Goal: Task Accomplishment & Management: Use online tool/utility

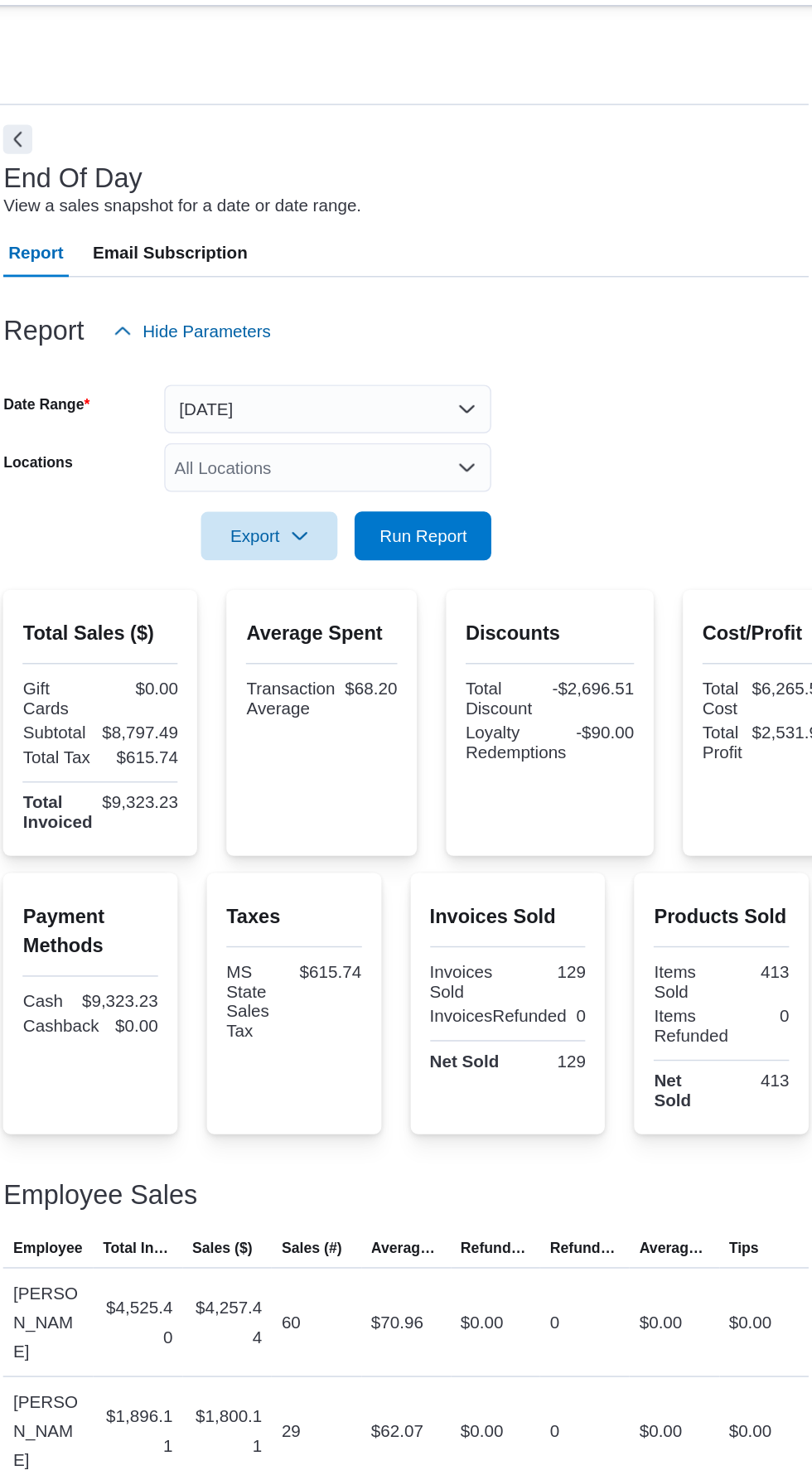
scroll to position [37, 0]
click at [520, 371] on div "All Locations" at bounding box center [472, 387] width 222 height 33
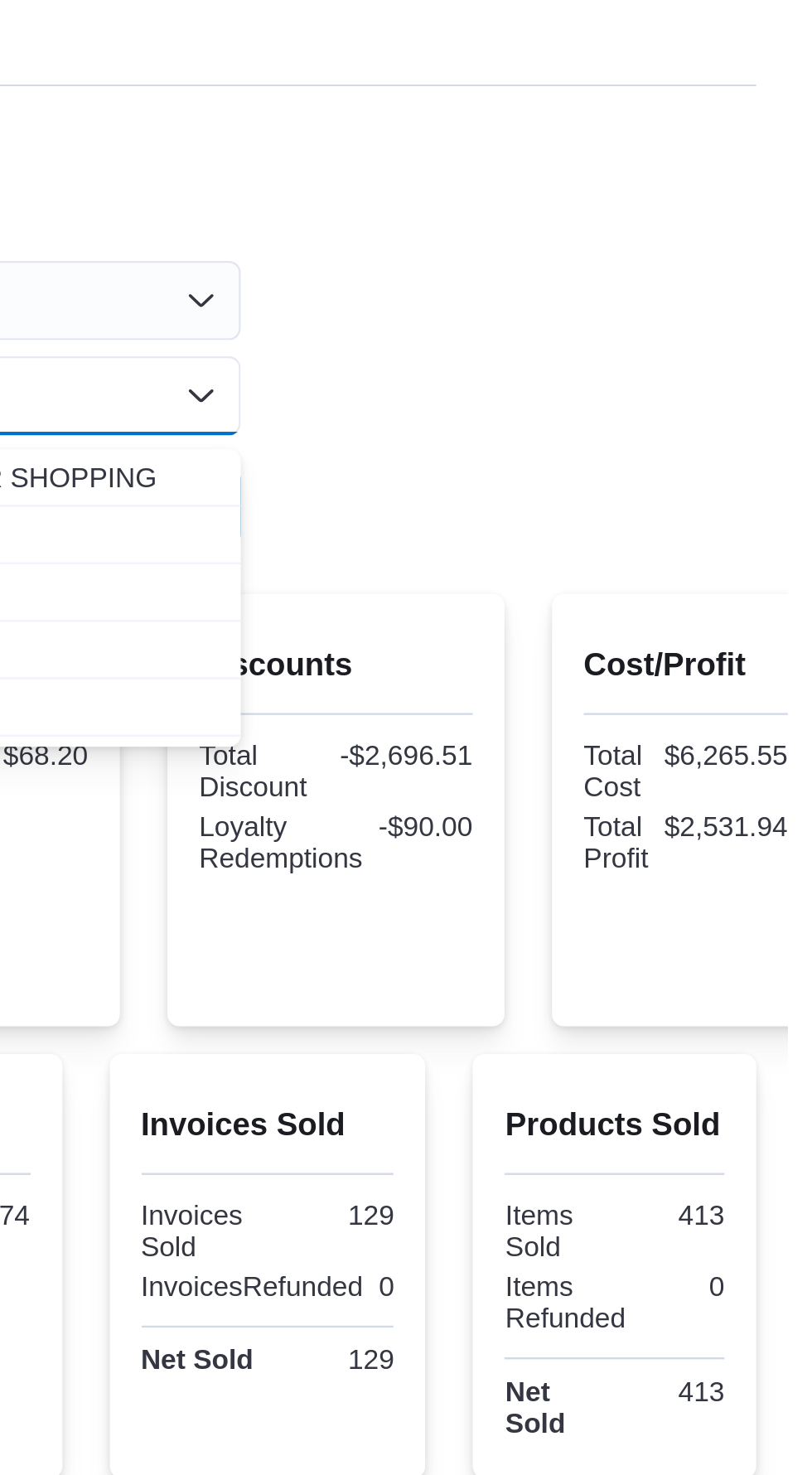
scroll to position [0, 0]
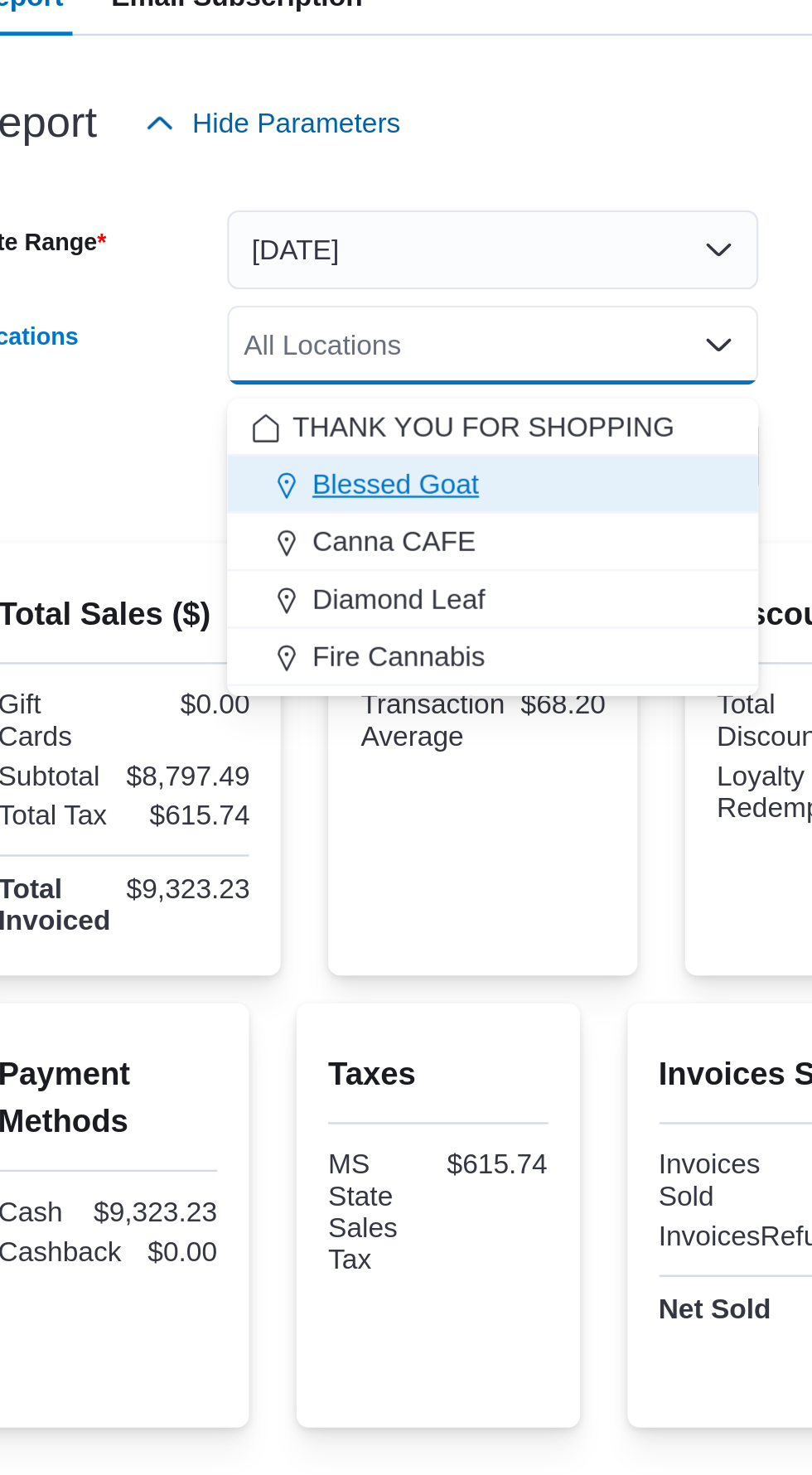
click at [438, 435] on button "Blessed Goat" at bounding box center [472, 445] width 222 height 24
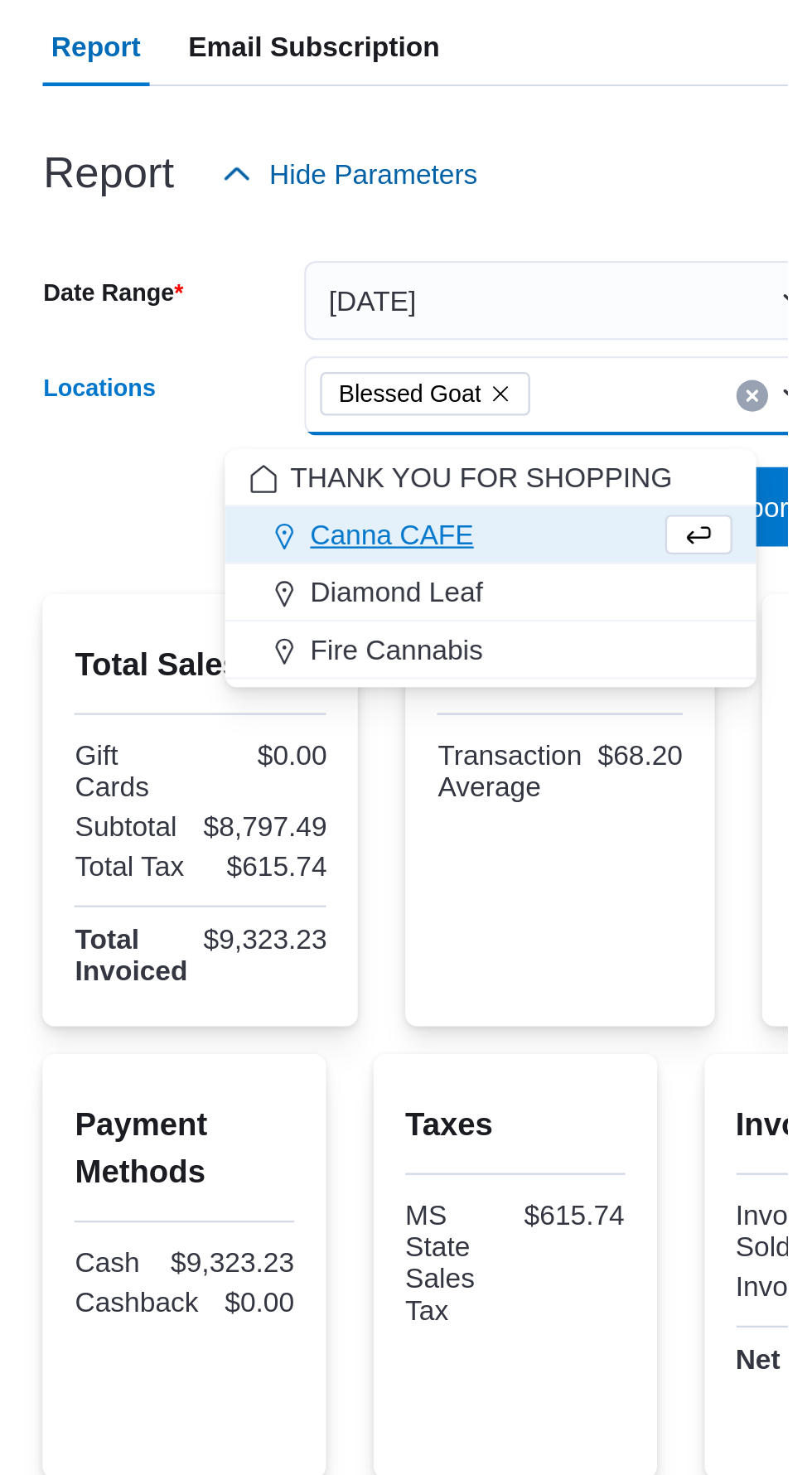
click at [768, 271] on div at bounding box center [774, 268] width 547 height 20
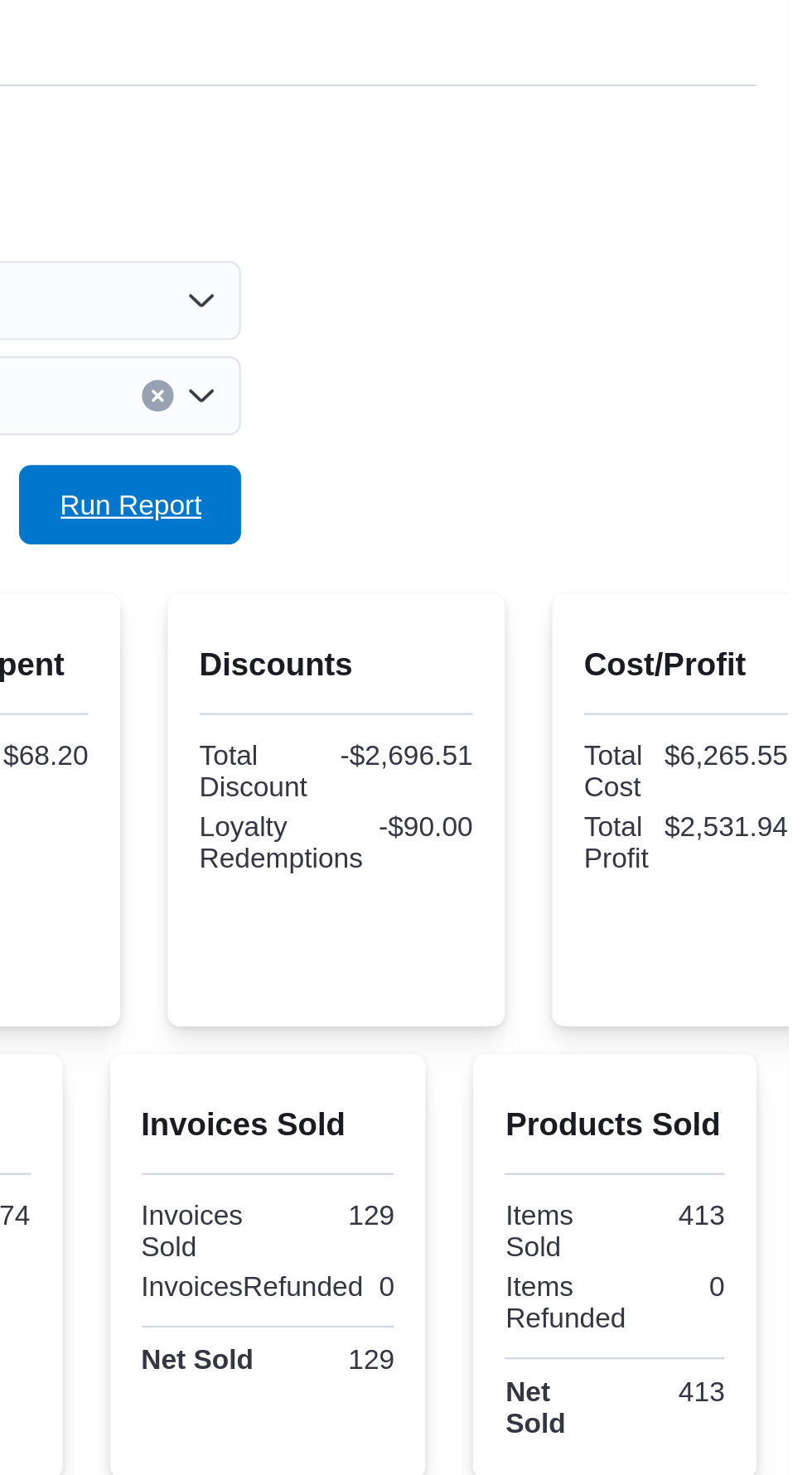
click at [548, 449] on span "Run Report" at bounding box center [537, 433] width 73 height 33
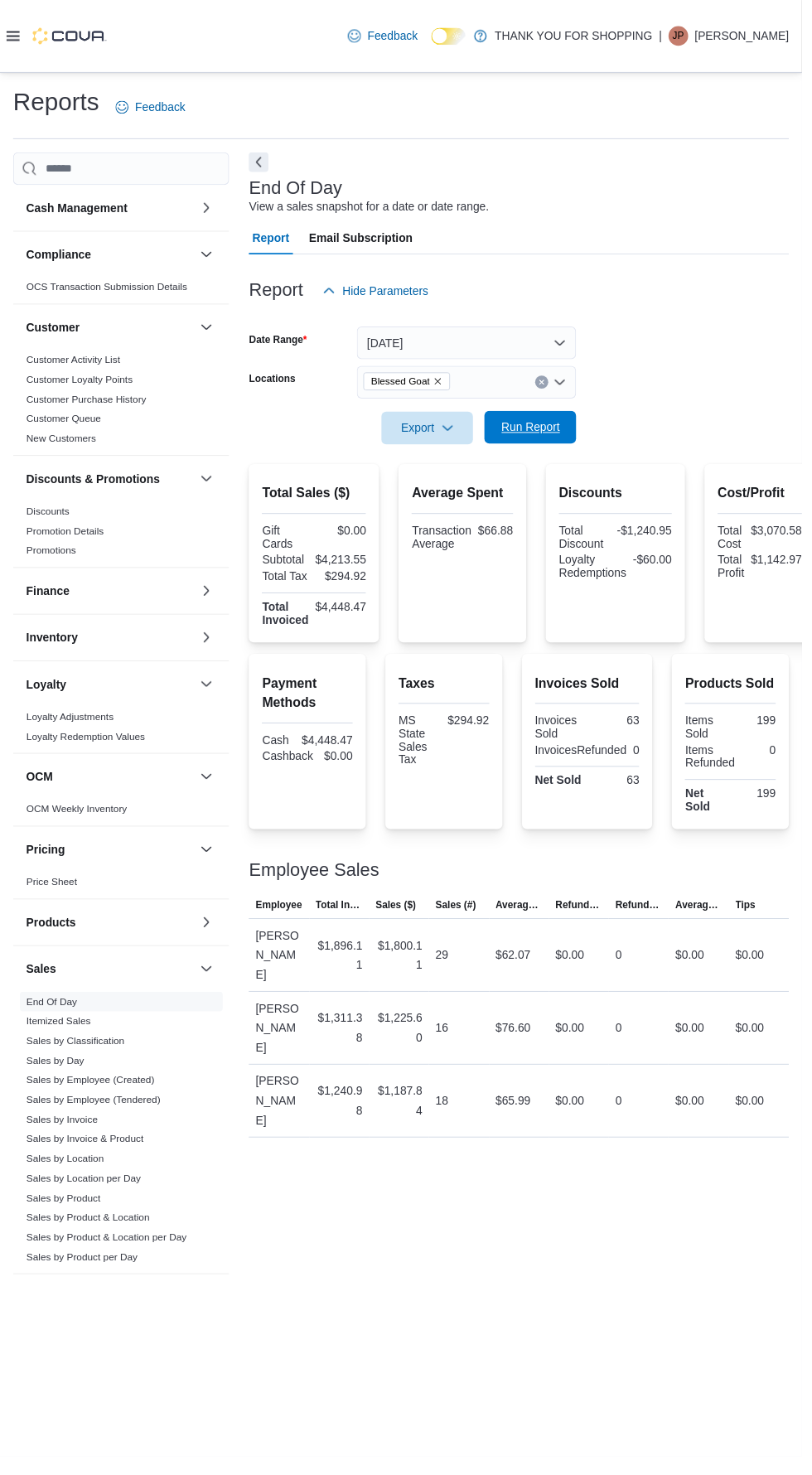
scroll to position [5, 0]
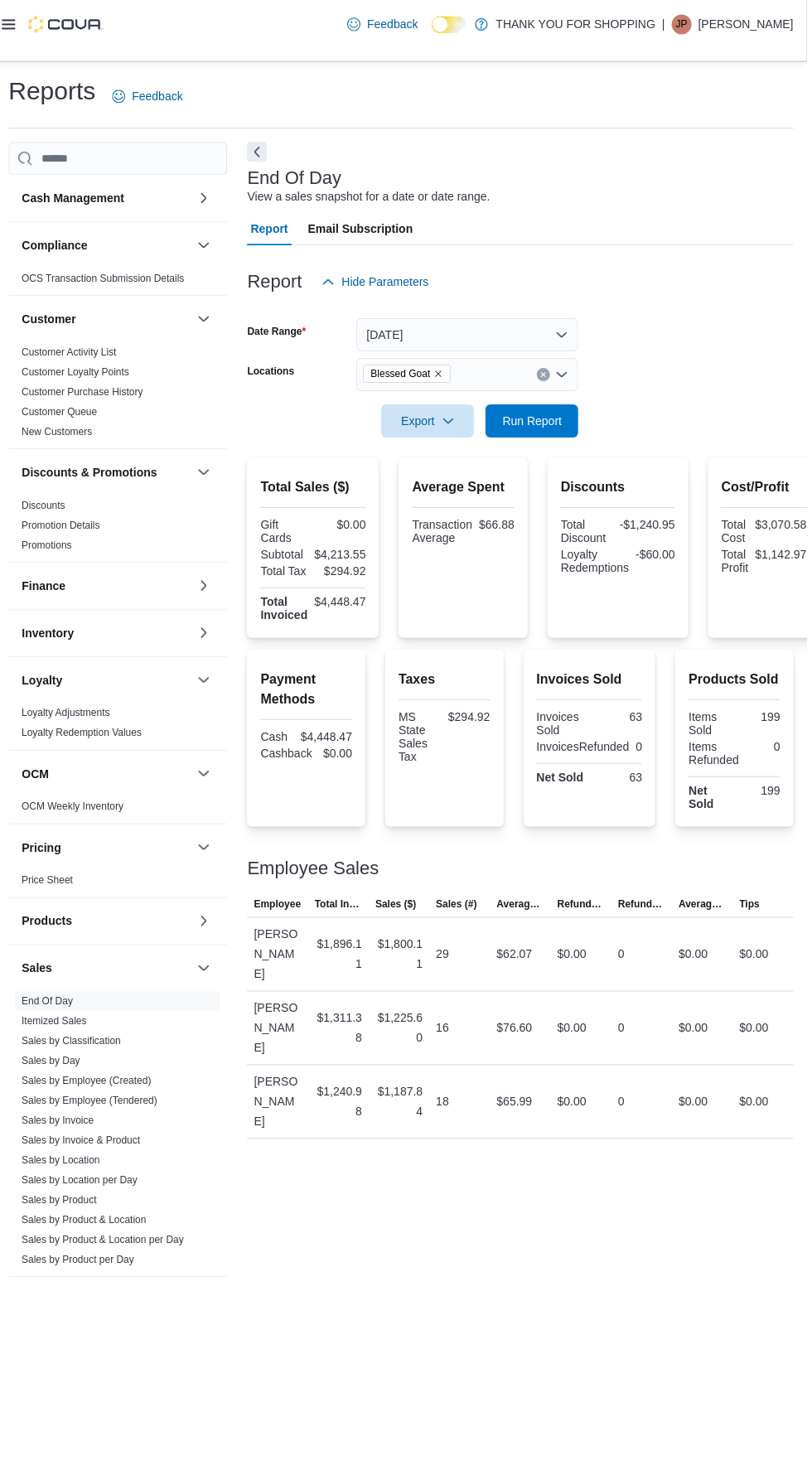
click at [463, 387] on input "Locations" at bounding box center [464, 387] width 2 height 20
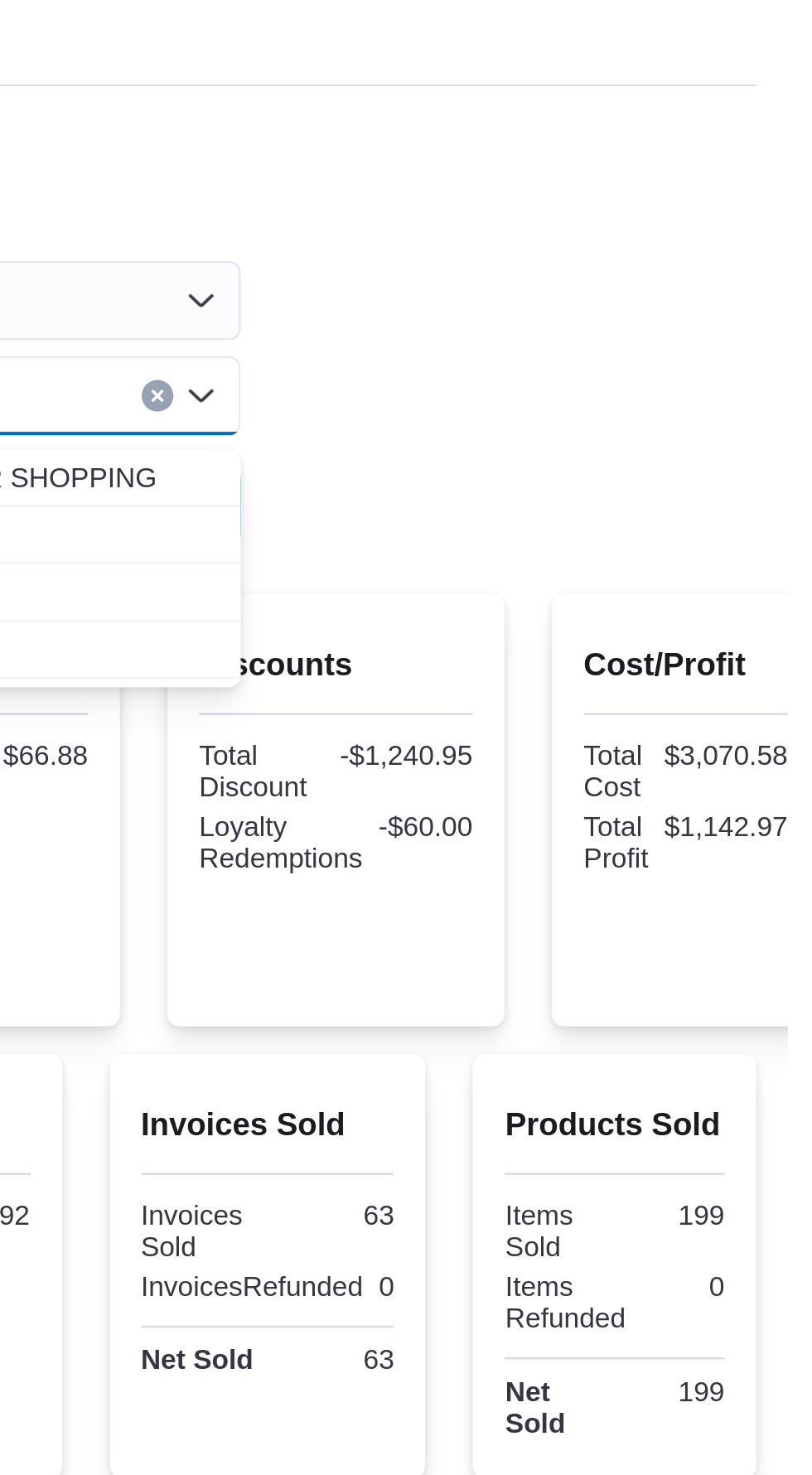
scroll to position [0, 0]
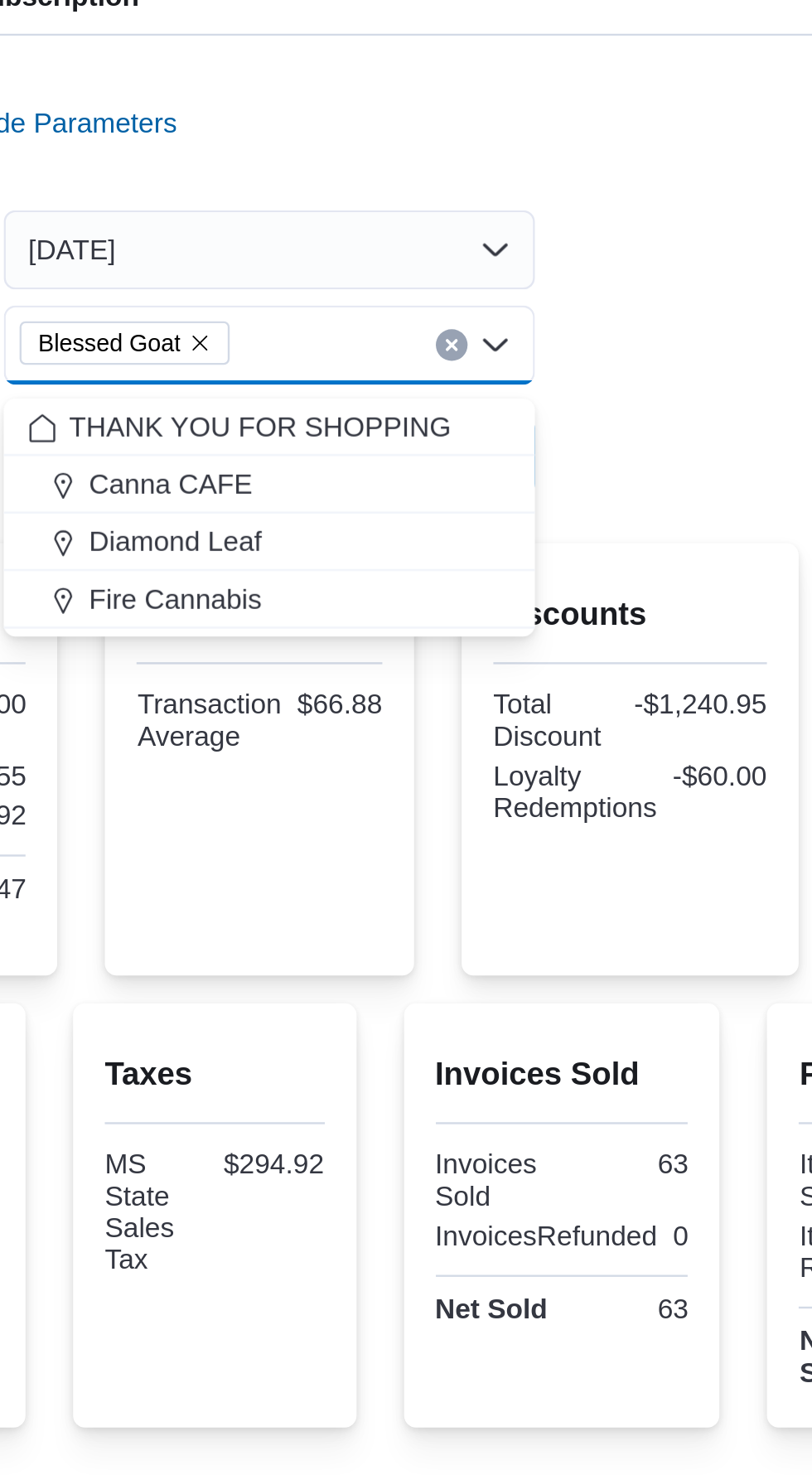
click at [440, 392] on icon "Remove Blessed Goat from selection in this group" at bounding box center [443, 385] width 10 height 10
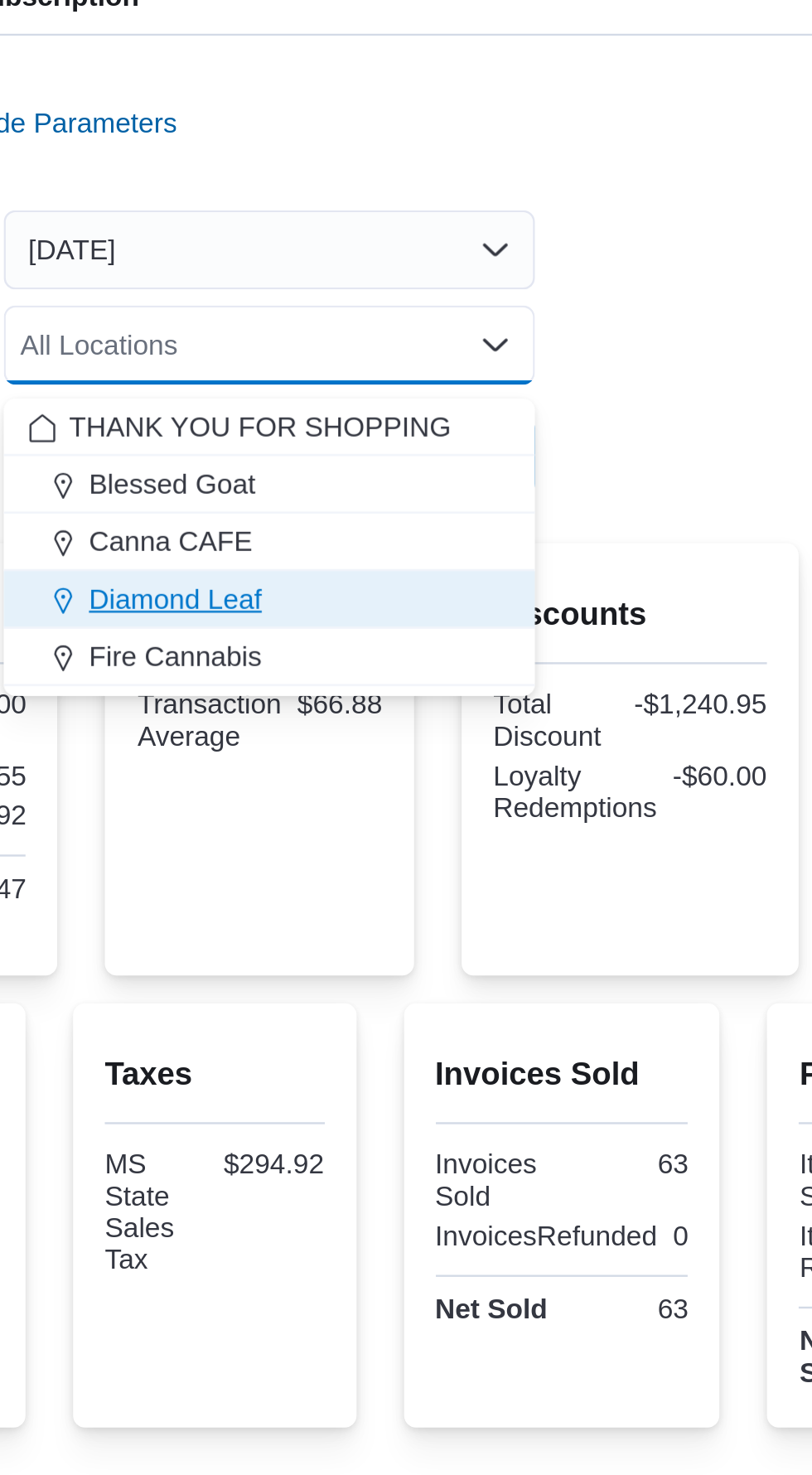
click at [514, 487] on div "Diamond Leaf" at bounding box center [472, 493] width 202 height 17
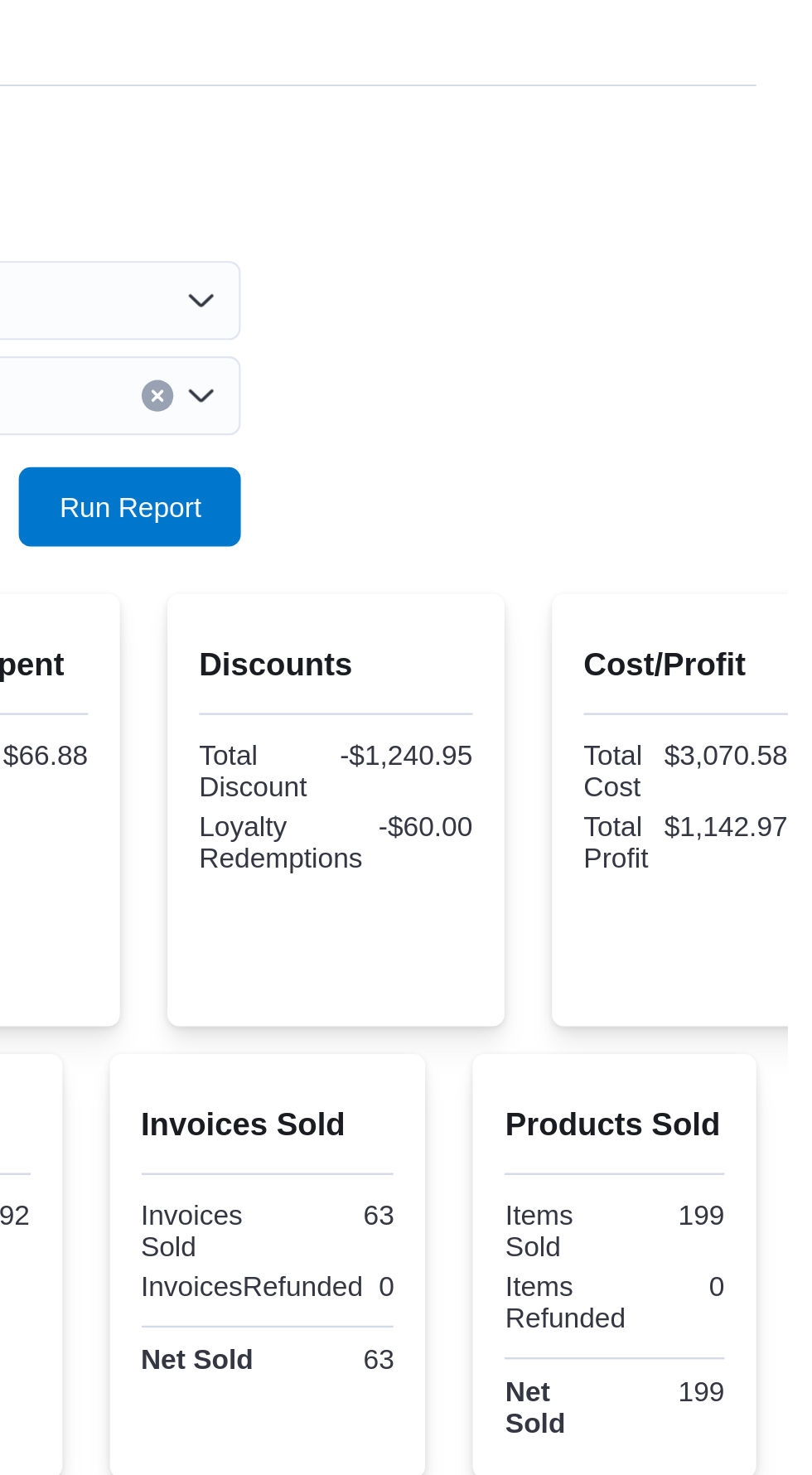
click at [804, 317] on div "Reports Feedback Cash Management Cash Management Cash Out Details Compliance OC…" at bounding box center [406, 690] width 812 height 1233
click at [574, 429] on button "Run Report" at bounding box center [537, 433] width 92 height 33
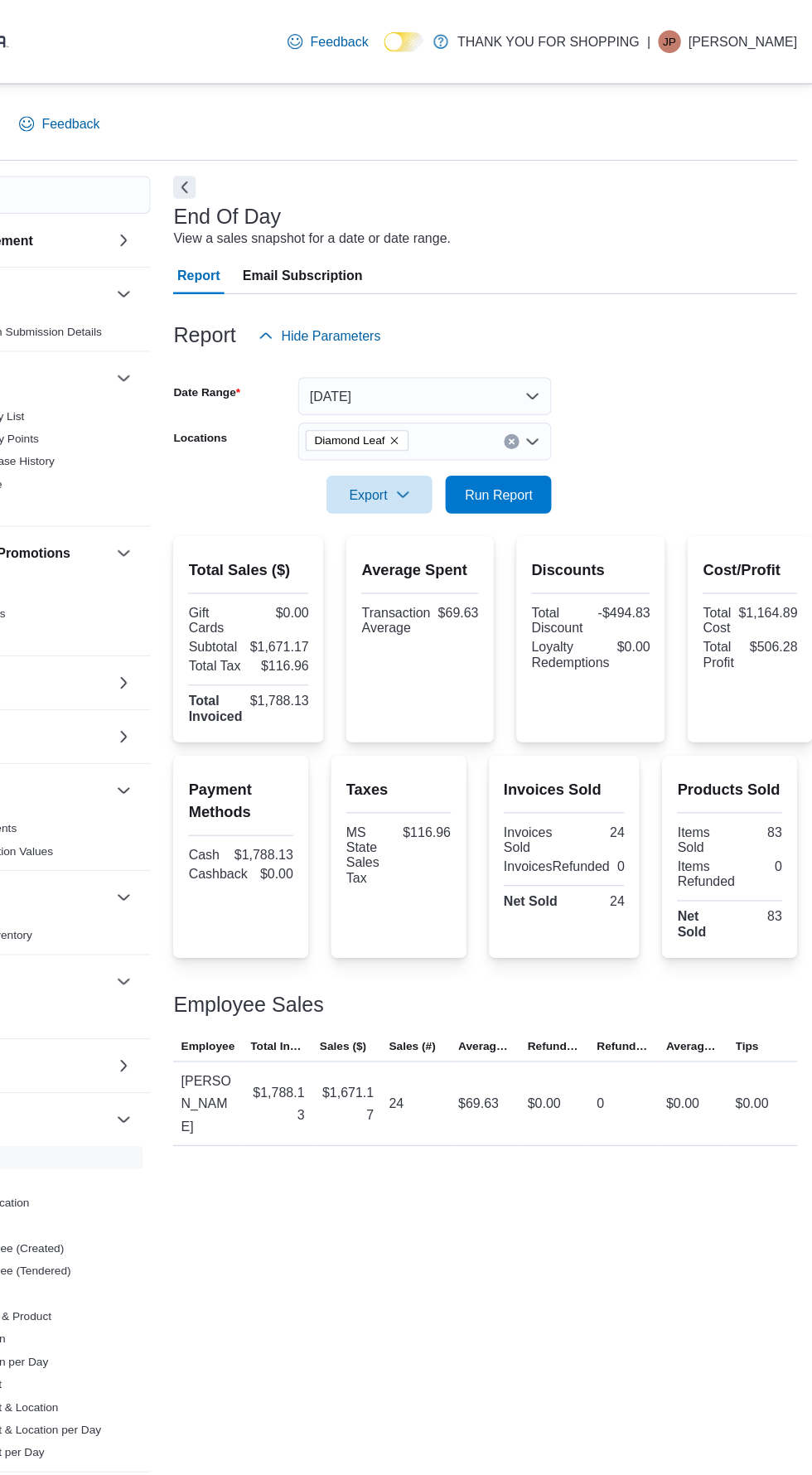
click at [445, 390] on icon "Remove Diamond Leaf from selection in this group" at bounding box center [446, 386] width 7 height 7
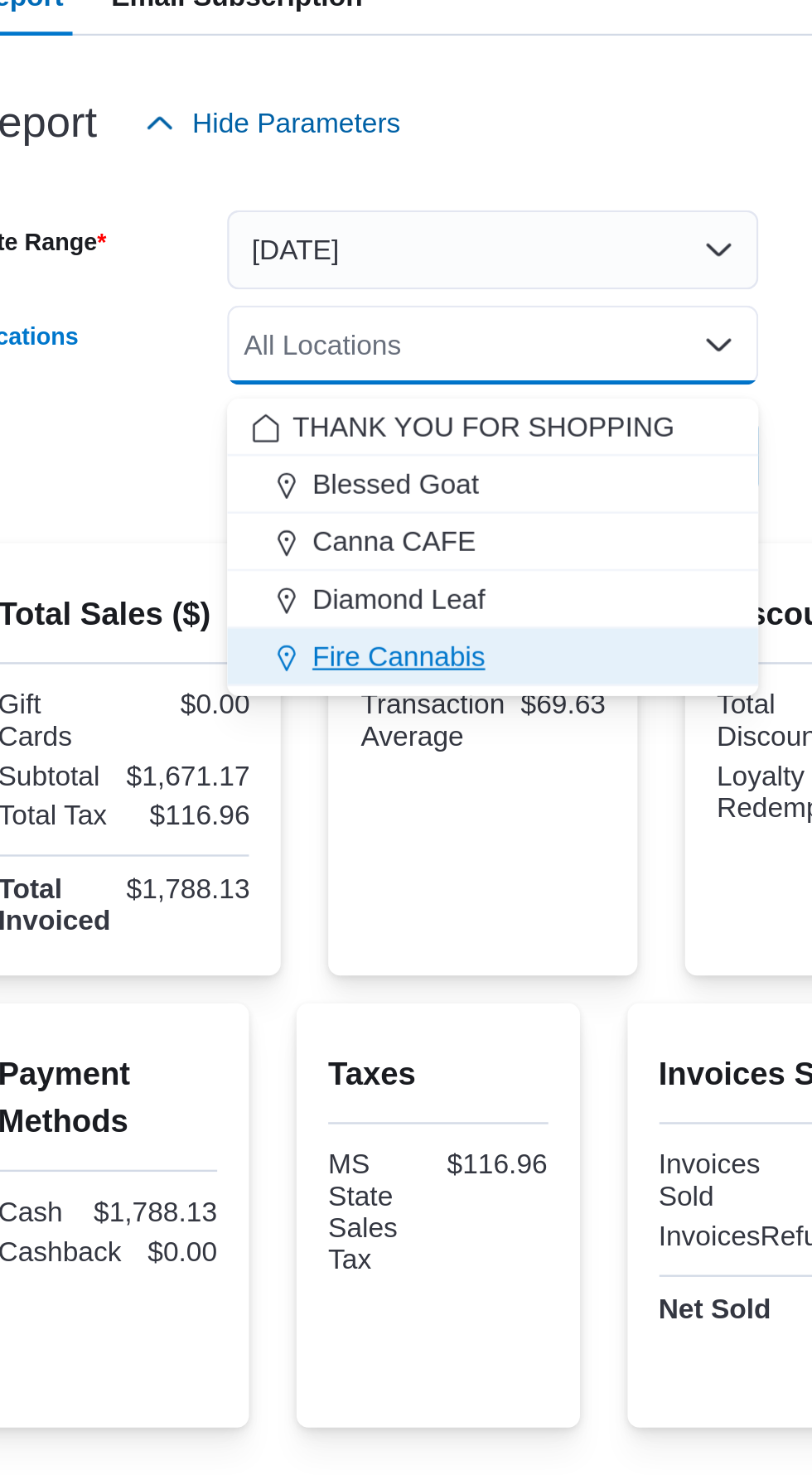
click at [480, 517] on div "Fire Cannabis" at bounding box center [472, 517] width 202 height 17
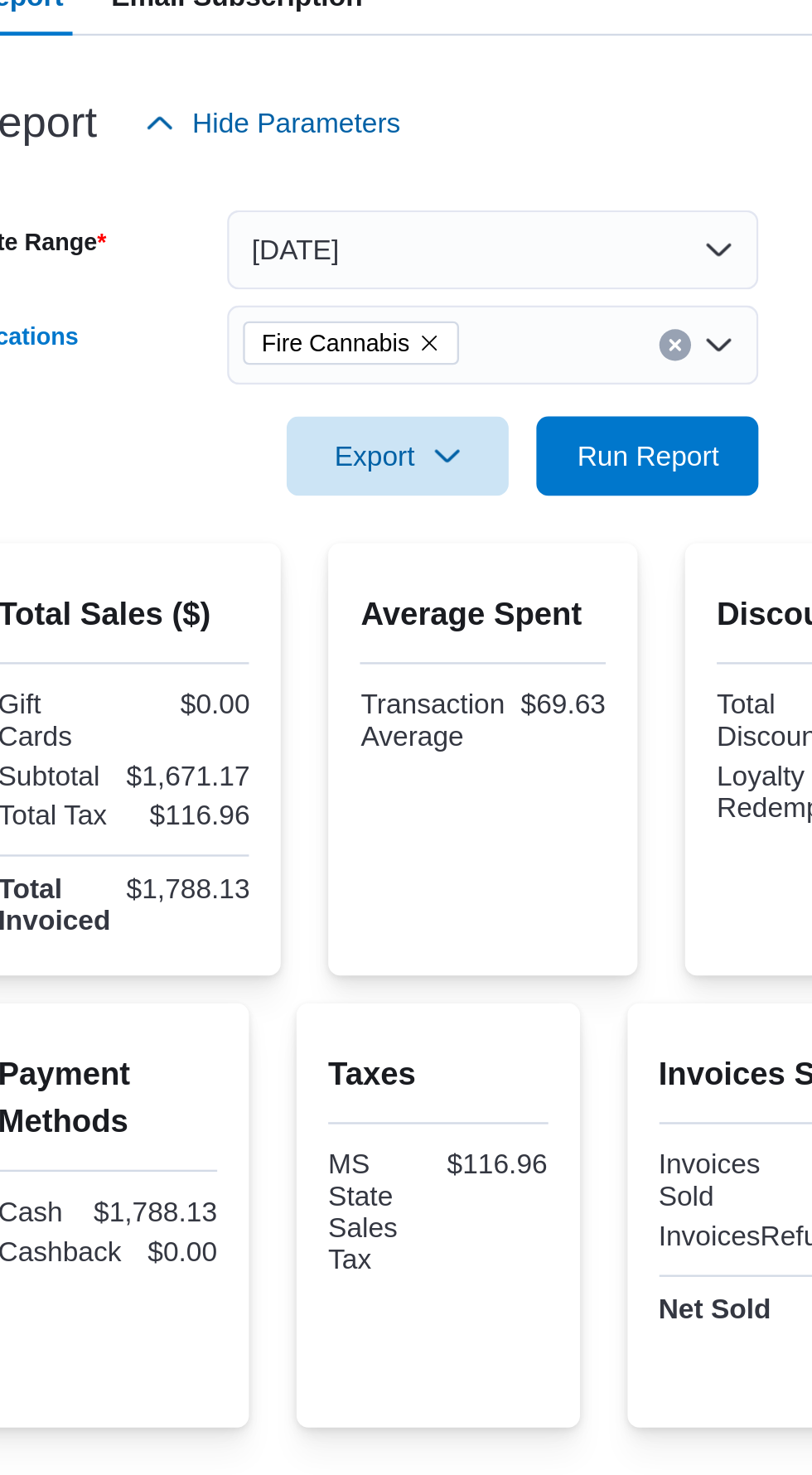
click at [534, 302] on div "Report Hide Parameters" at bounding box center [525, 294] width 547 height 33
click at [539, 435] on span "Run Report" at bounding box center [538, 432] width 60 height 17
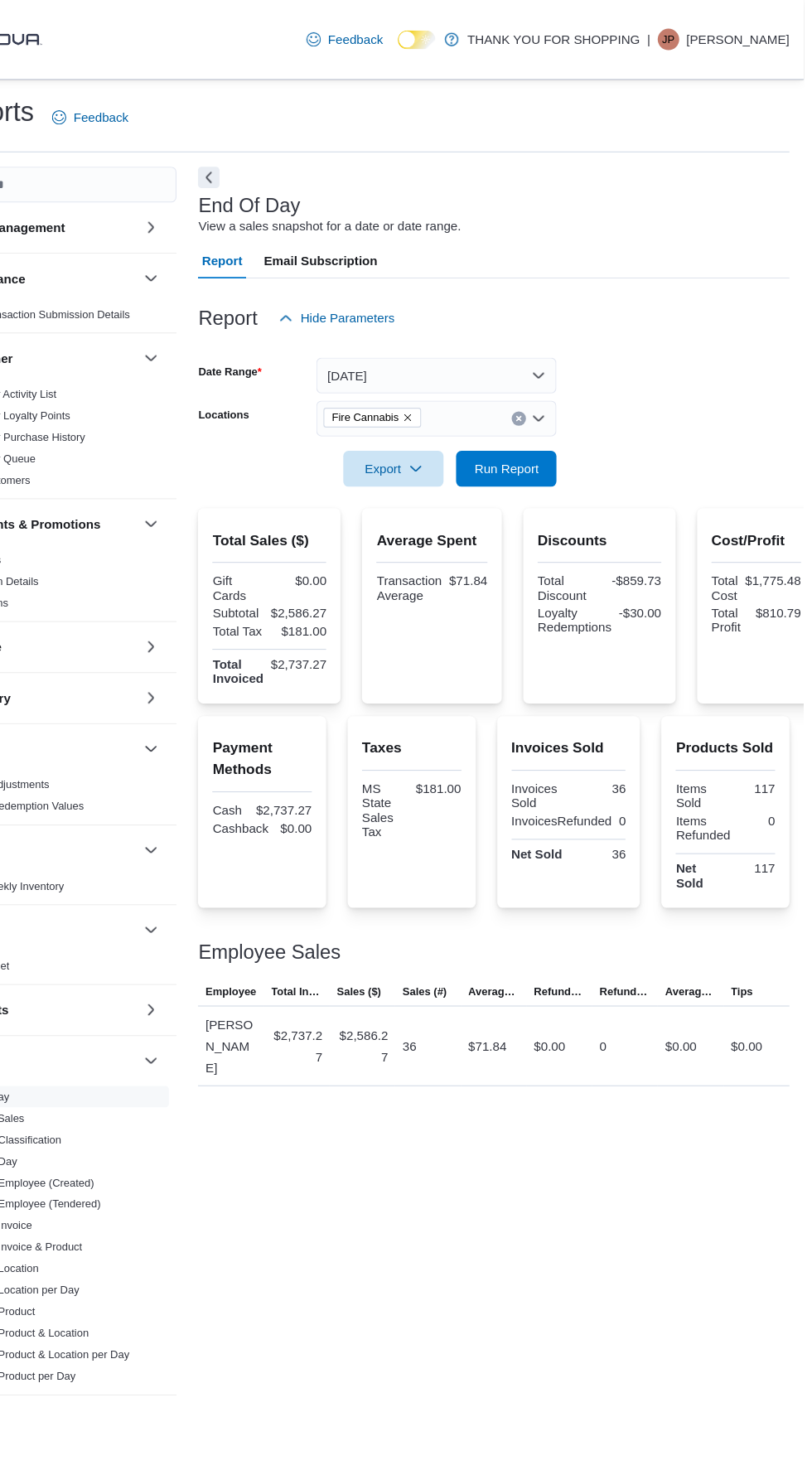
click at [444, 390] on icon "Remove Fire Cannabis from selection in this group" at bounding box center [446, 386] width 7 height 7
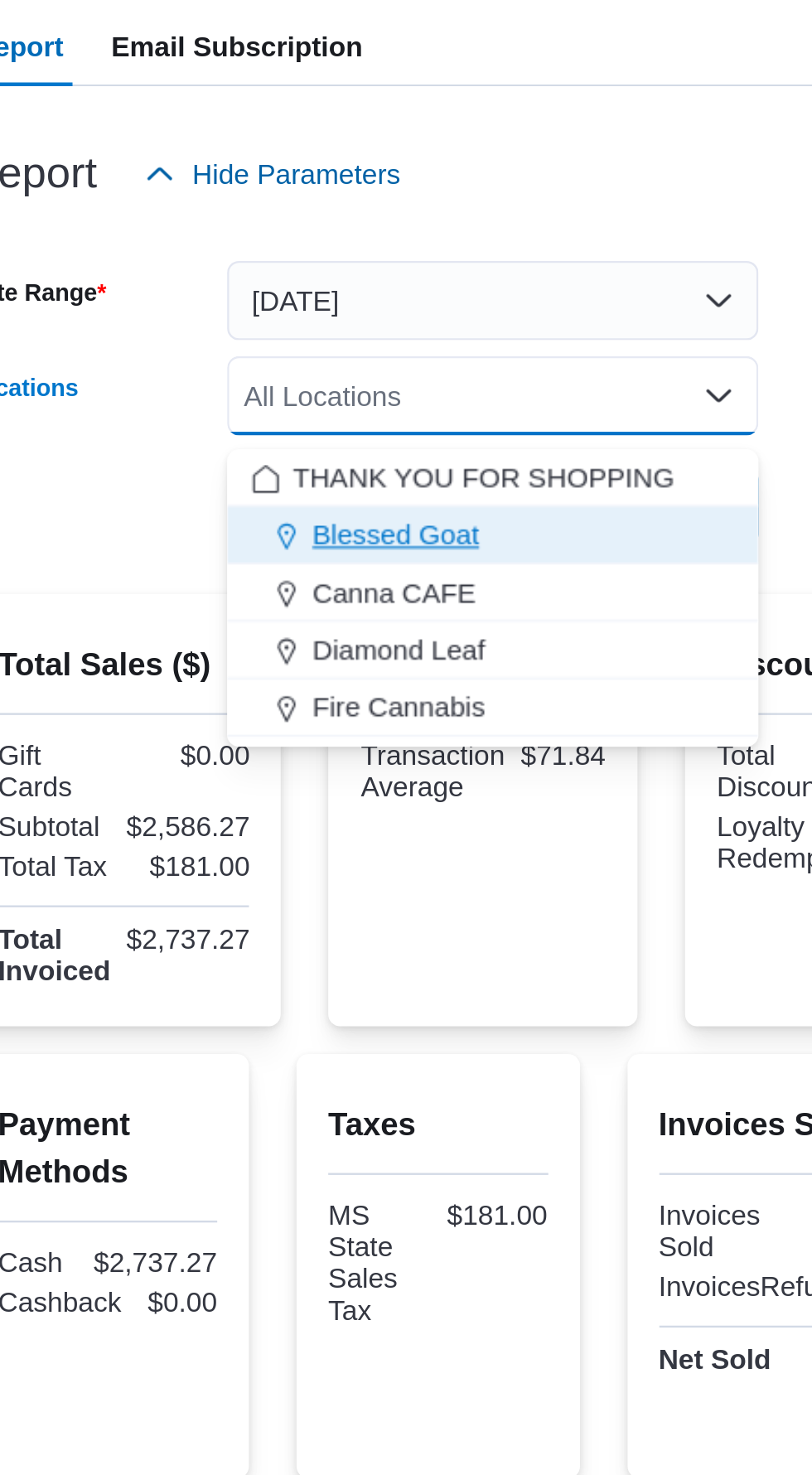
click at [475, 454] on button "Blessed Goat" at bounding box center [472, 445] width 222 height 24
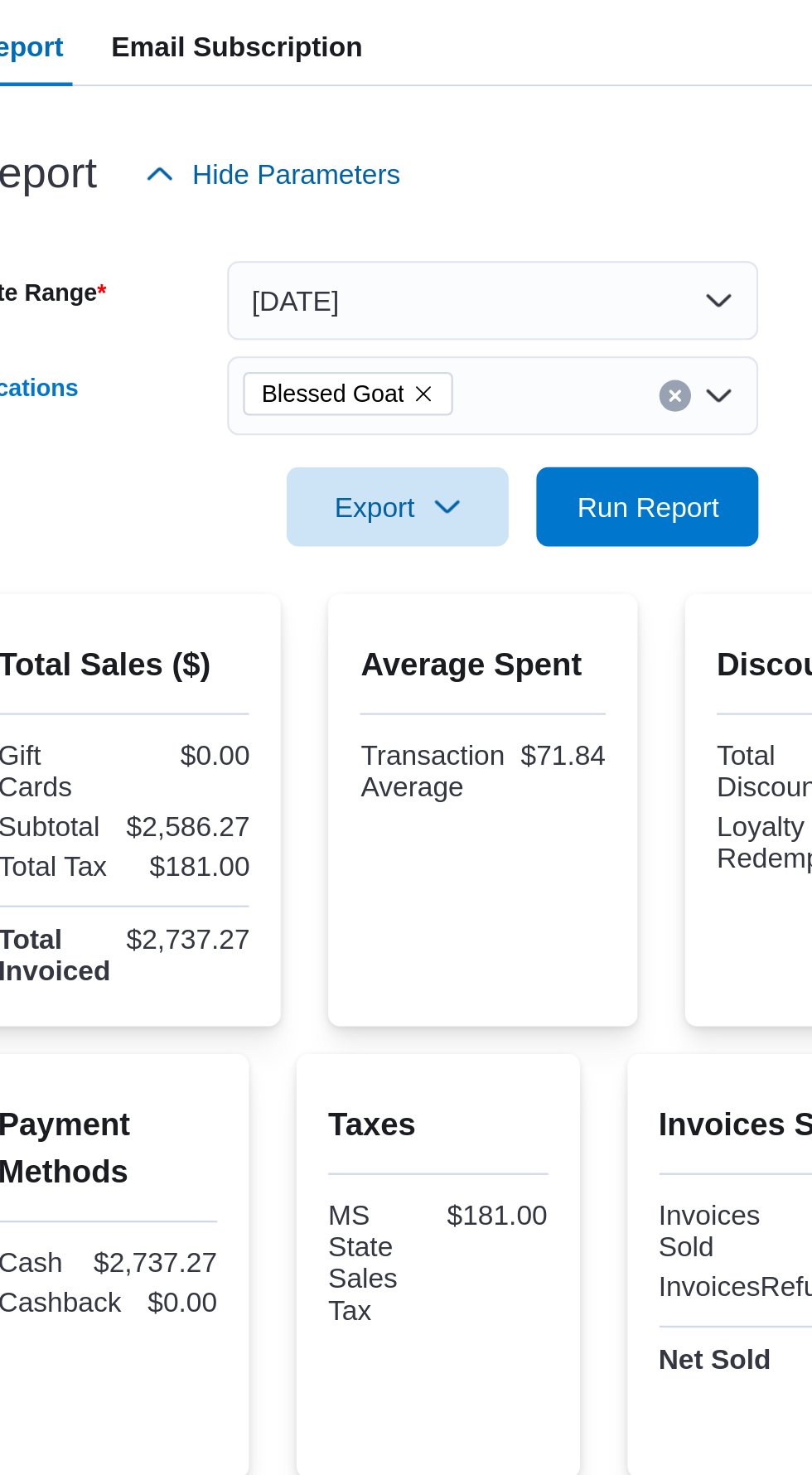
click at [563, 304] on div "Report Hide Parameters" at bounding box center [525, 294] width 547 height 33
